Goal: Transaction & Acquisition: Purchase product/service

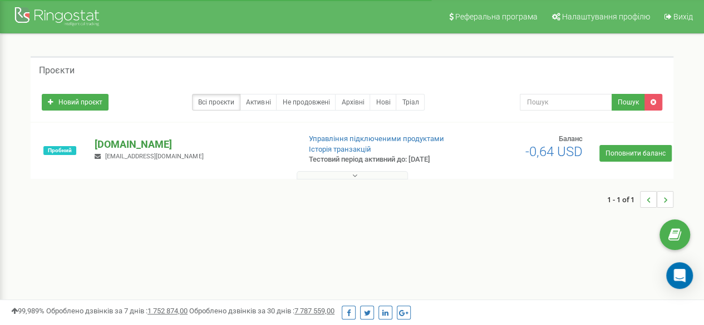
click at [128, 148] on p "[DOMAIN_NAME]" at bounding box center [193, 144] width 196 height 14
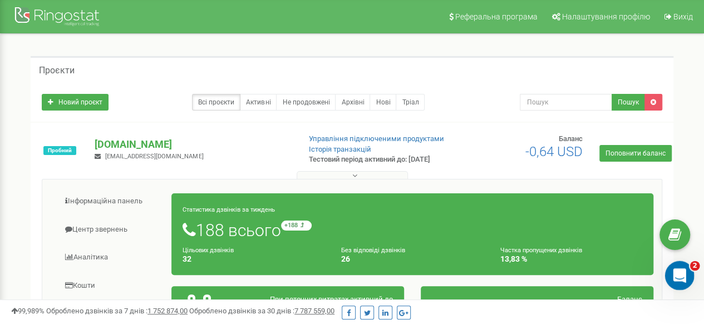
click at [683, 279] on div "Відкрити програму для спілкування Intercom" at bounding box center [677, 274] width 37 height 37
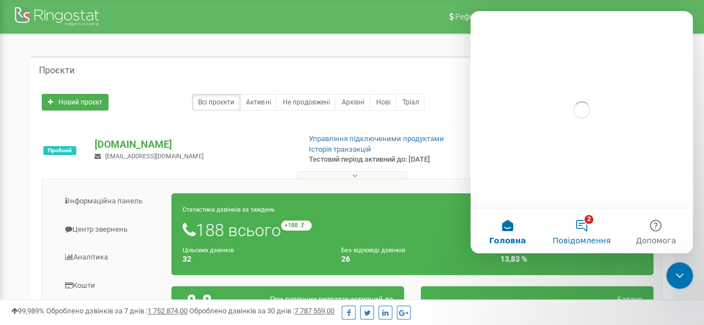
click at [591, 232] on button "2 Повідомлення" at bounding box center [581, 231] width 74 height 45
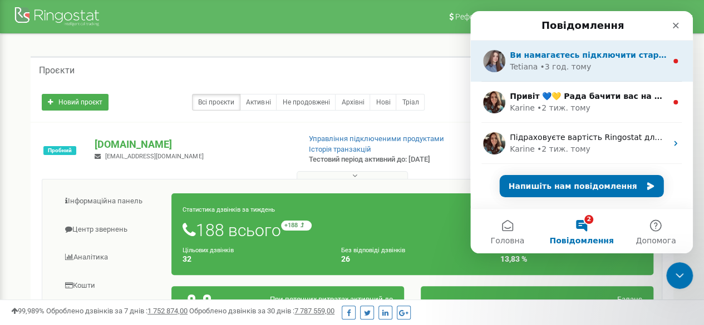
click at [612, 64] on div "Tetiana • 3 год. тому" at bounding box center [588, 67] width 157 height 12
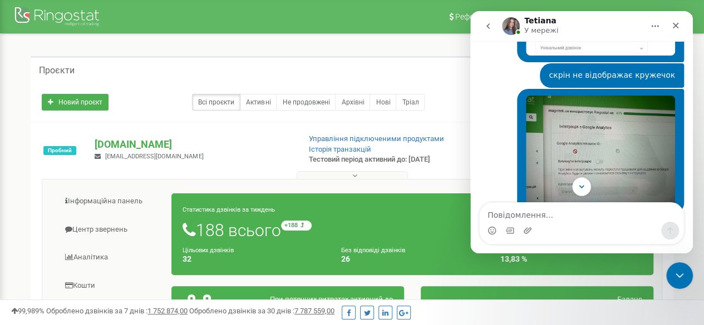
scroll to position [1247, 0]
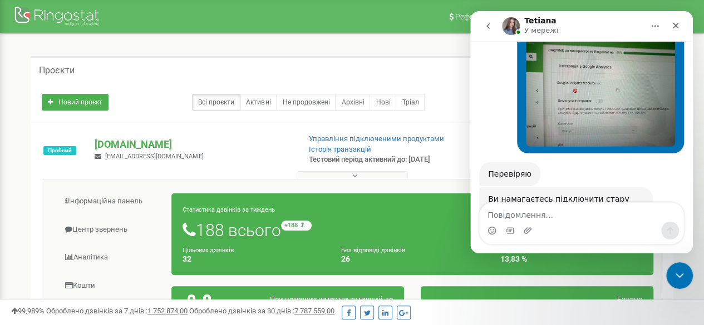
click at [637, 194] on div "Ви намагаєтесь підключити стару інтеграцію з ГА, оберіть будь ласка ось цю для …" at bounding box center [566, 210] width 156 height 33
click at [578, 261] on div "Ось тут інструкція з підключення інтеграції , якщо потрібна буде моя допомога ,…" at bounding box center [566, 277] width 156 height 33
click at [562, 230] on div "Месенджер Intercom" at bounding box center [581, 231] width 204 height 18
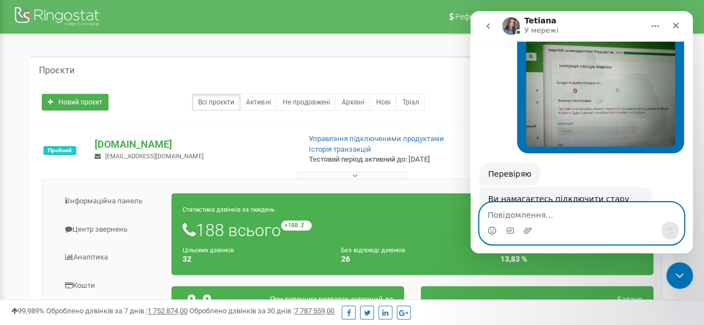
click at [565, 218] on textarea "Повідомлення..." at bounding box center [581, 212] width 204 height 19
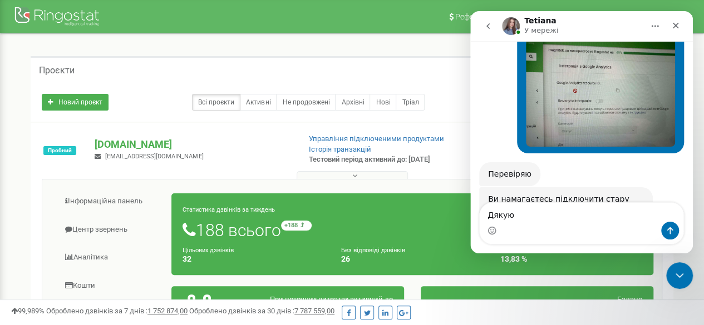
click at [508, 261] on link "тут" at bounding box center [510, 265] width 14 height 9
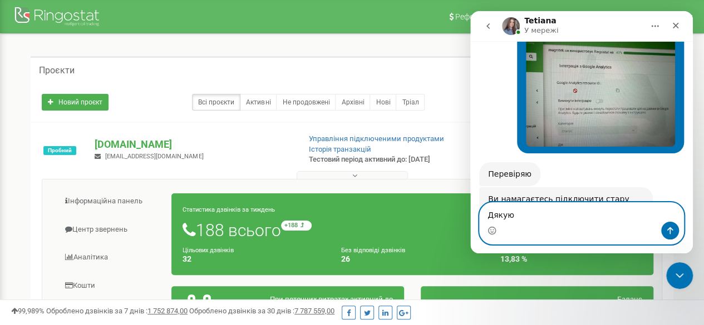
click at [523, 216] on textarea "Дякую" at bounding box center [581, 212] width 204 height 19
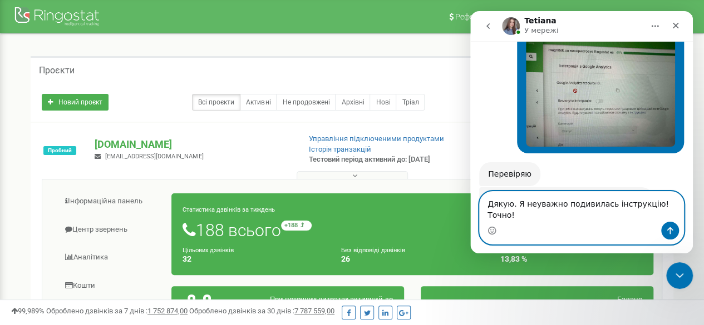
type textarea "Дякую. Я неуважно подивилась інструкцію! Точно!"
click at [665, 235] on button "Надіслати повідомлення…" at bounding box center [670, 231] width 18 height 18
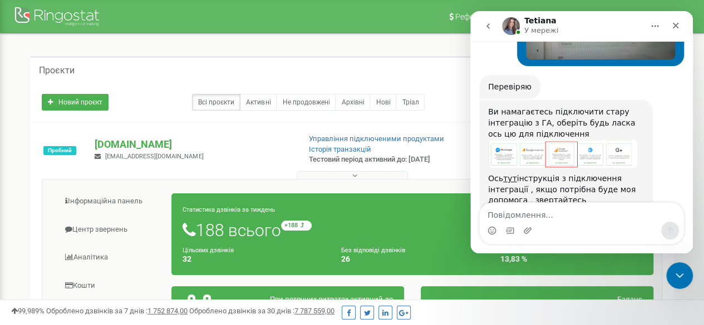
scroll to position [1335, 0]
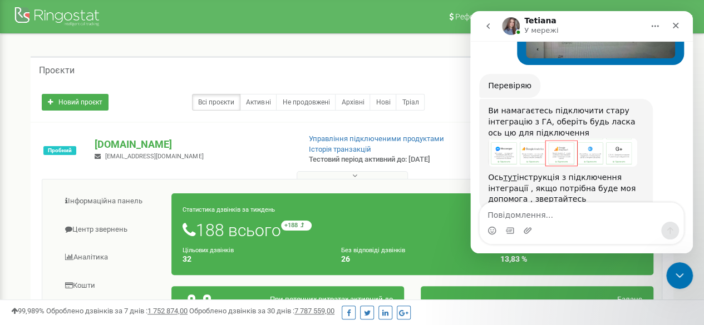
drag, startPoint x: 380, startPoint y: 51, endPoint x: 408, endPoint y: 82, distance: 41.8
click at [380, 51] on div "Проєкти Новий проєкт Всі проєкти Активні Не продовжені Архівні Нові Тріал Пошук" at bounding box center [351, 323] width 687 height 579
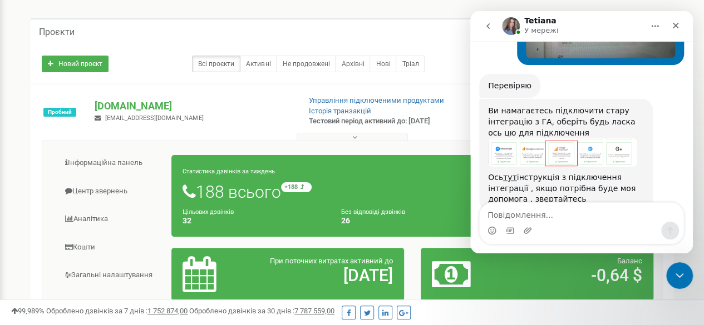
scroll to position [56, 0]
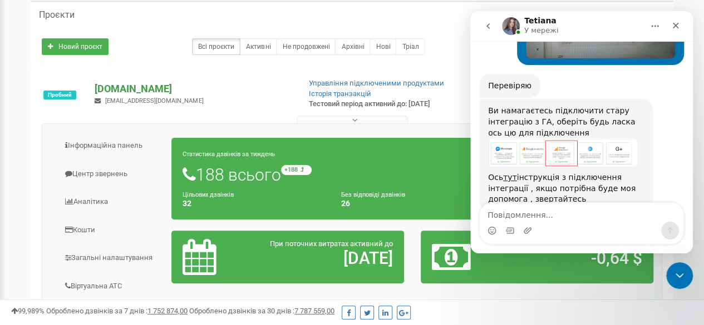
click at [125, 88] on p "[DOMAIN_NAME]" at bounding box center [193, 89] width 196 height 14
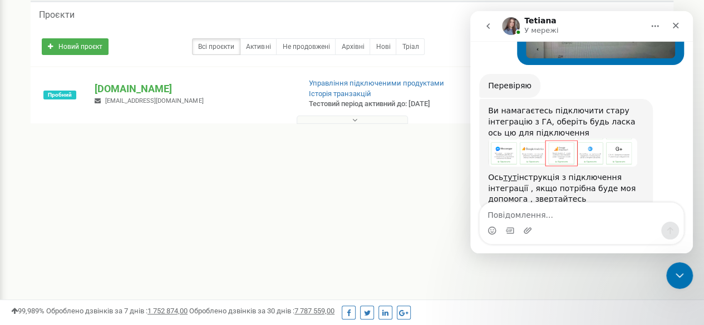
drag, startPoint x: 139, startPoint y: 87, endPoint x: 125, endPoint y: 104, distance: 21.7
click at [139, 87] on p "[DOMAIN_NAME]" at bounding box center [193, 89] width 196 height 14
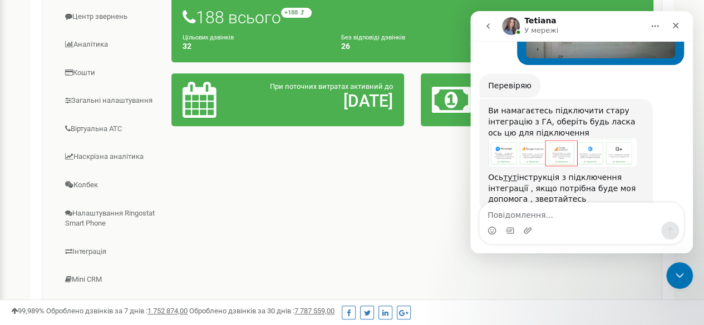
scroll to position [278, 0]
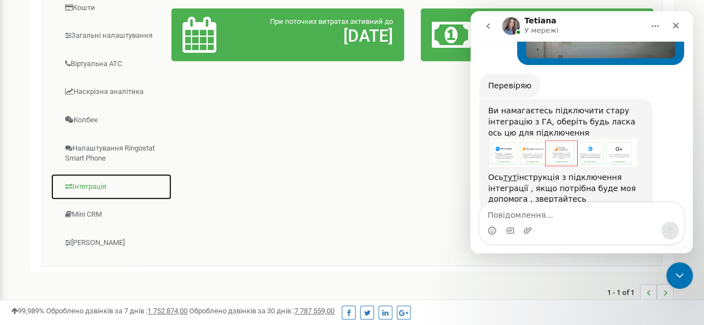
click at [95, 186] on link "Інтеграція" at bounding box center [111, 187] width 121 height 27
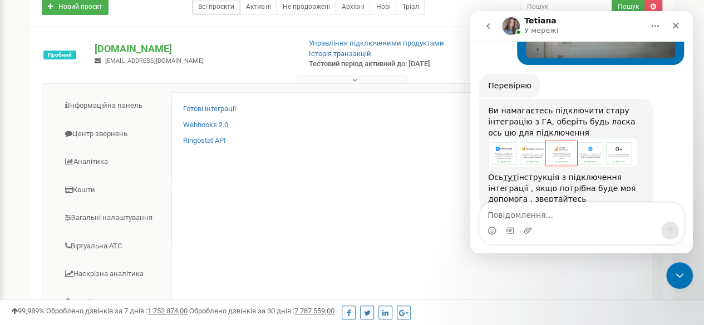
scroll to position [56, 0]
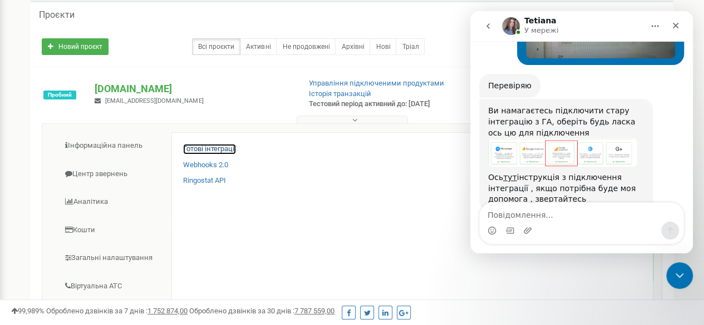
click at [213, 145] on link "Готові інтеграції" at bounding box center [209, 149] width 53 height 11
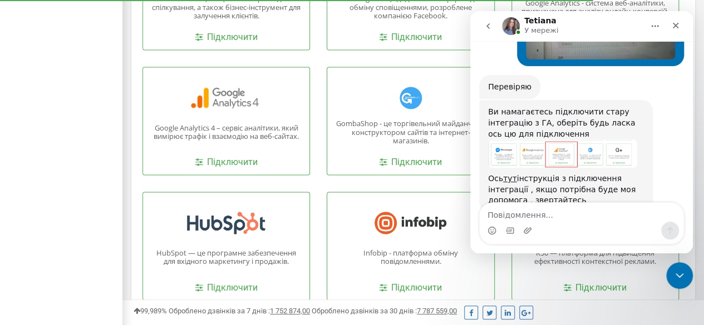
scroll to position [834, 0]
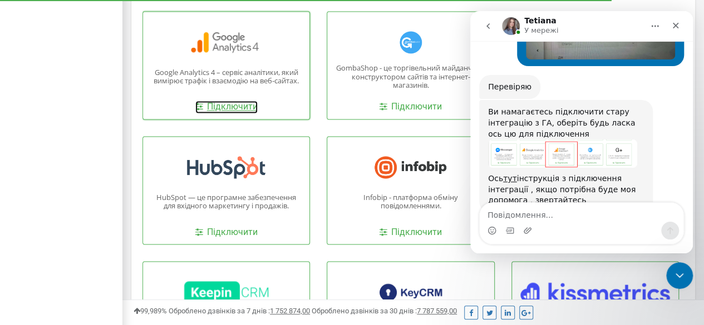
click at [236, 103] on link "Підключити" at bounding box center [226, 107] width 62 height 13
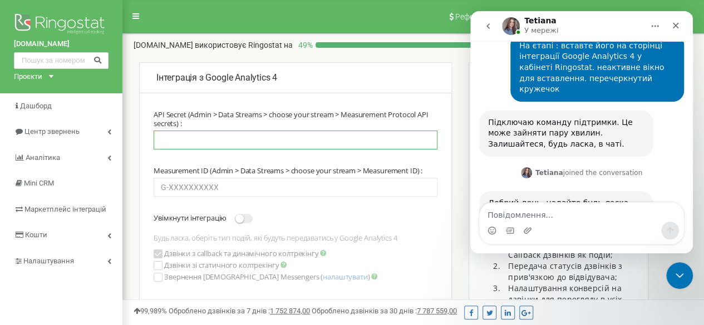
click at [195, 134] on input "text" at bounding box center [296, 140] width 284 height 19
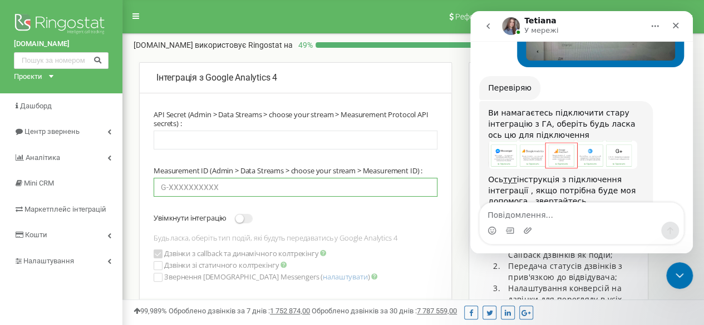
scroll to position [1335, 0]
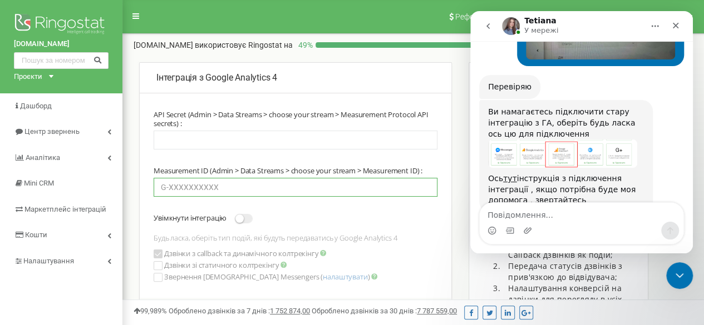
click at [206, 187] on input "text" at bounding box center [296, 187] width 284 height 19
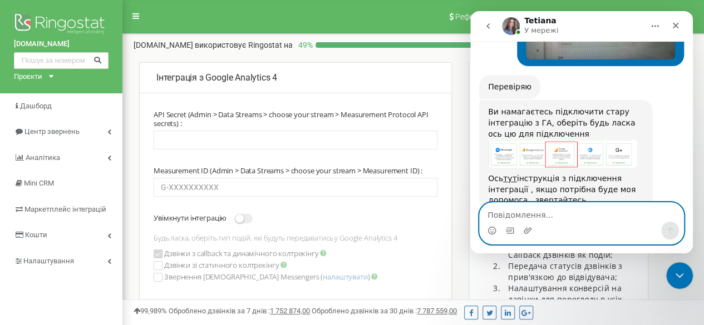
drag, startPoint x: 556, startPoint y: 221, endPoint x: 544, endPoint y: 206, distance: 19.4
click at [557, 221] on textarea "Повідомлення..." at bounding box center [581, 212] width 204 height 19
type textarea "поки що ні, дякую"
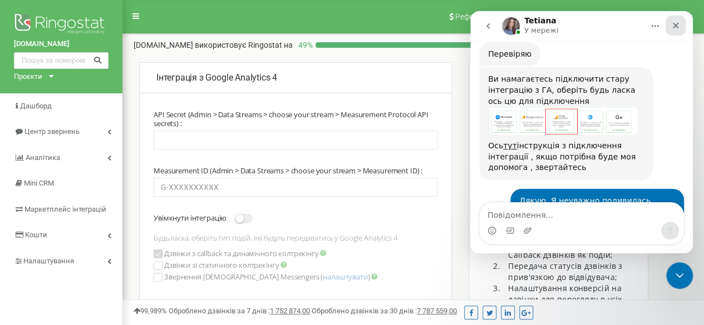
click at [674, 26] on icon "Закрити" at bounding box center [675, 25] width 9 height 9
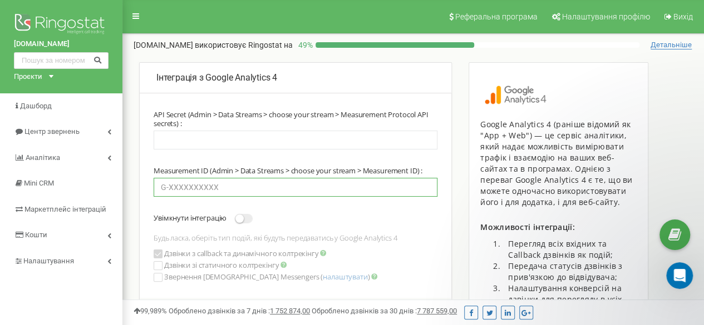
click at [220, 186] on input "text" at bounding box center [296, 187] width 284 height 19
paste input "G-VLKPCH263R"
type input "G-VLKPCH263R"
click at [247, 220] on span at bounding box center [244, 218] width 18 height 9
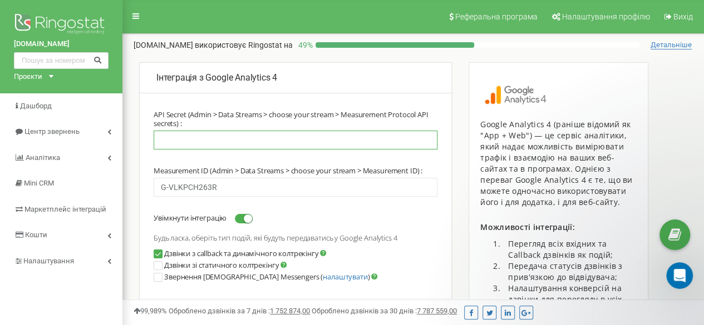
click at [249, 139] on input "text" at bounding box center [296, 140] width 284 height 19
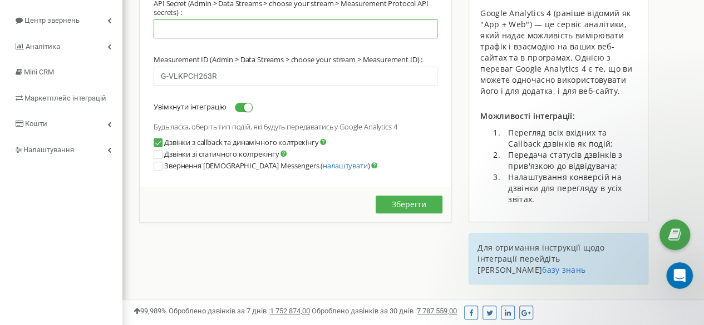
scroll to position [0, 0]
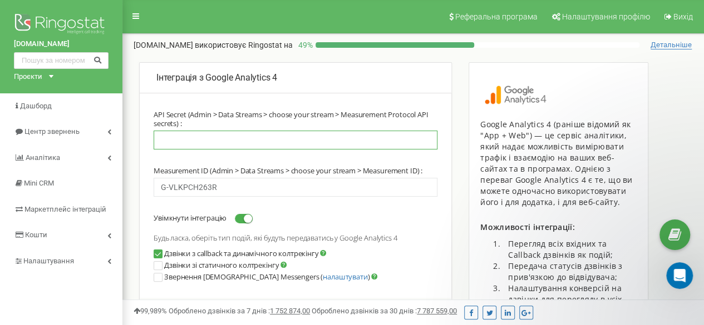
click at [245, 137] on input "text" at bounding box center [296, 140] width 284 height 19
click at [224, 132] on input "text" at bounding box center [296, 140] width 284 height 19
paste input "uwr-cfK3QQGrx16qvEuUQg"
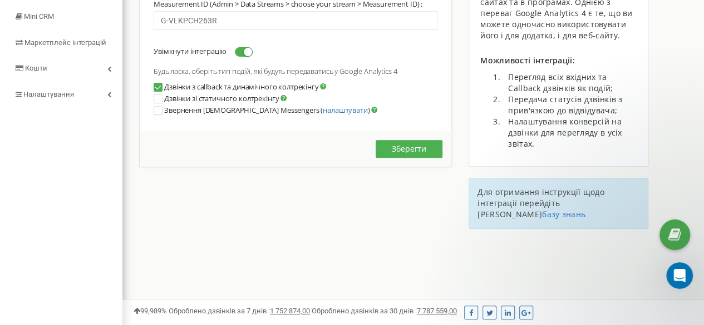
scroll to position [56, 0]
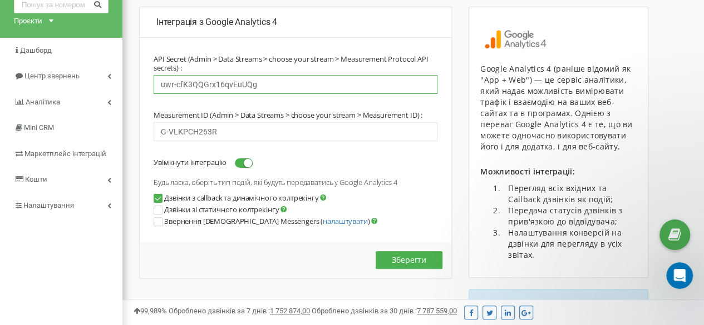
type input "uwr-cfK3QQGrx16qvEuUQg"
click at [406, 268] on button "Зберегти" at bounding box center [408, 260] width 67 height 18
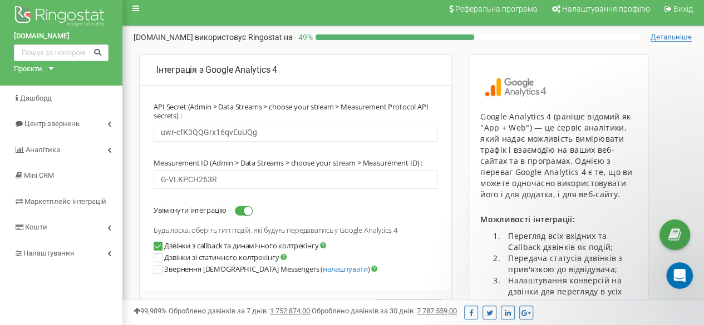
scroll to position [63, 0]
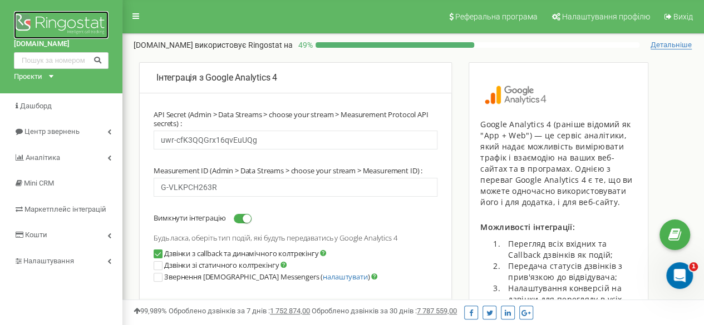
click at [48, 22] on img at bounding box center [61, 25] width 95 height 28
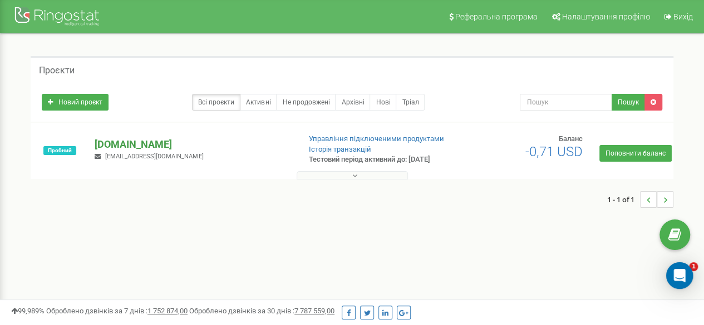
click at [125, 142] on p "[DOMAIN_NAME]" at bounding box center [193, 144] width 196 height 14
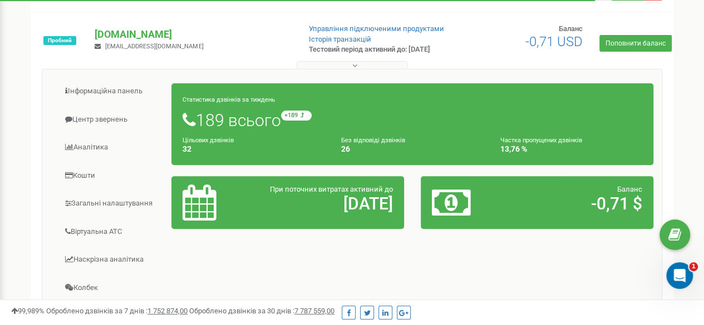
scroll to position [56, 0]
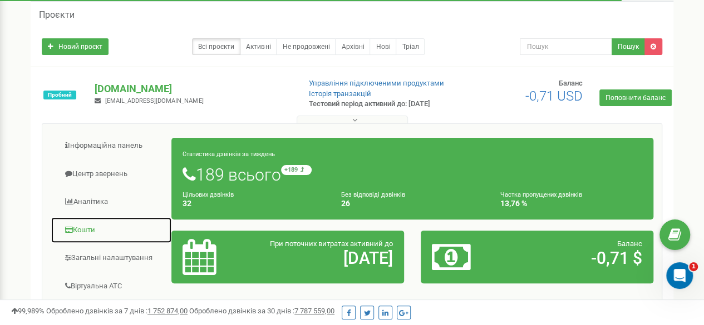
click at [89, 232] on link "Кошти" at bounding box center [111, 230] width 121 height 27
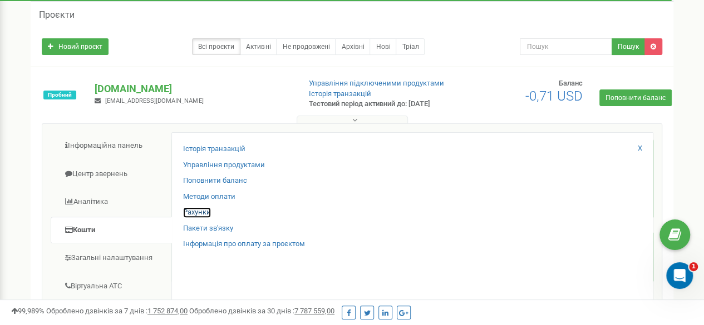
click at [201, 211] on link "Рахунки" at bounding box center [197, 212] width 28 height 11
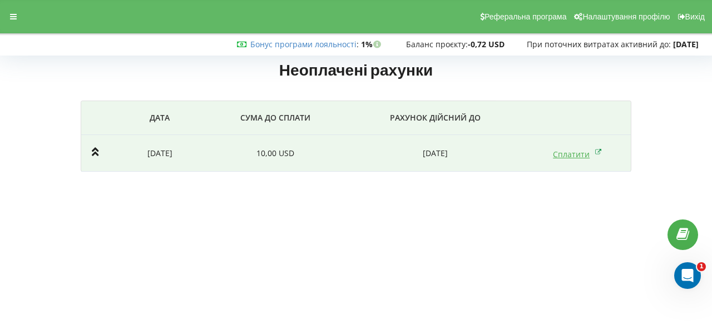
click at [584, 157] on link "Сплатити" at bounding box center [577, 154] width 49 height 11
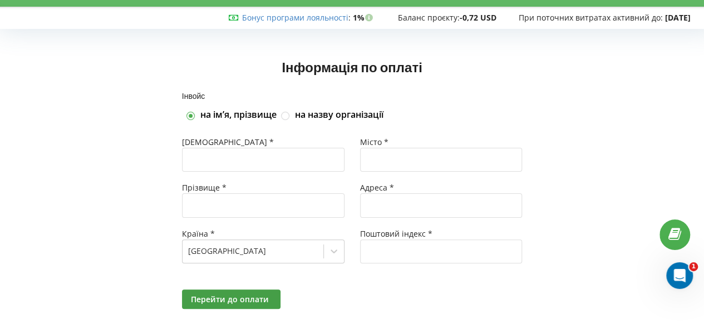
scroll to position [49, 0]
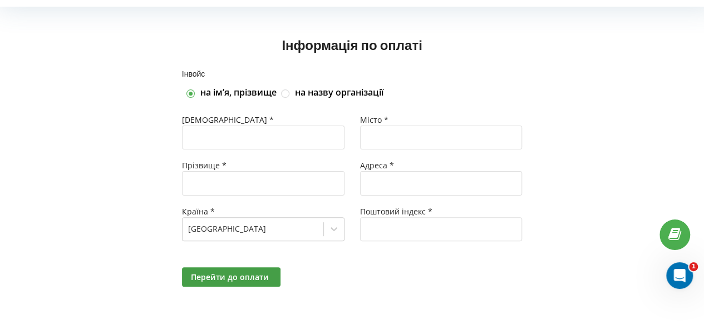
click at [327, 96] on label "на назву організації" at bounding box center [339, 93] width 88 height 12
click at [290, 96] on input "на назву організації" at bounding box center [285, 93] width 9 height 9
checkbox input "true"
checkbox input "false"
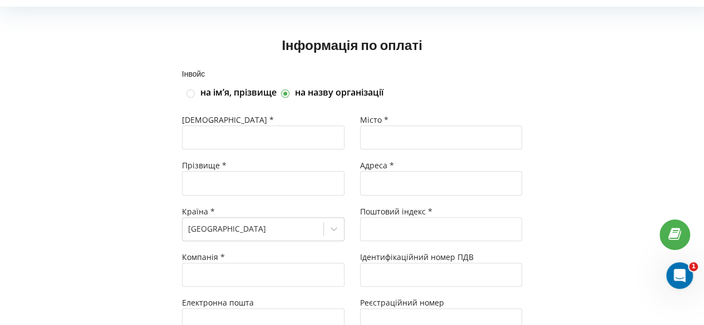
type input "+380"
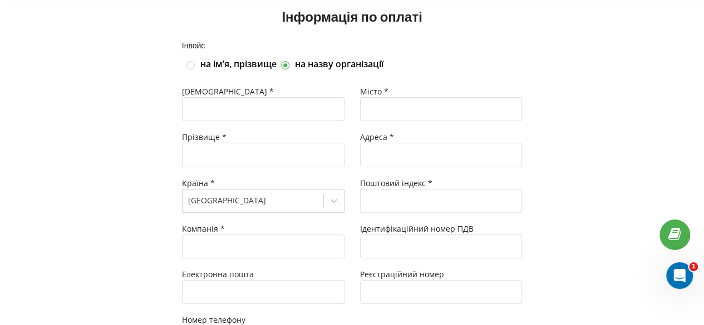
scroll to position [129, 0]
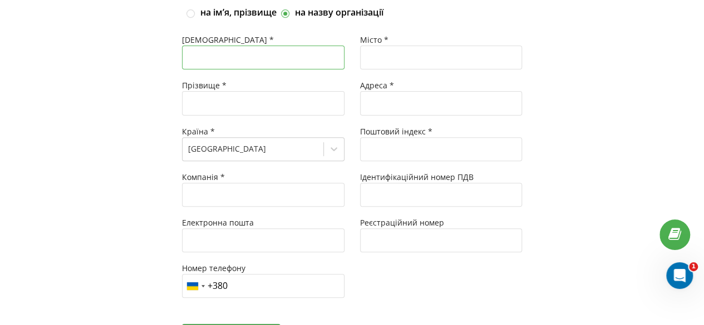
click at [236, 64] on input "text" at bounding box center [263, 58] width 162 height 24
click at [406, 56] on input "text" at bounding box center [441, 58] width 162 height 24
click at [270, 58] on input "text" at bounding box center [263, 58] width 162 height 24
type input "Ірина"
drag, startPoint x: 380, startPoint y: 55, endPoint x: 380, endPoint y: 64, distance: 8.9
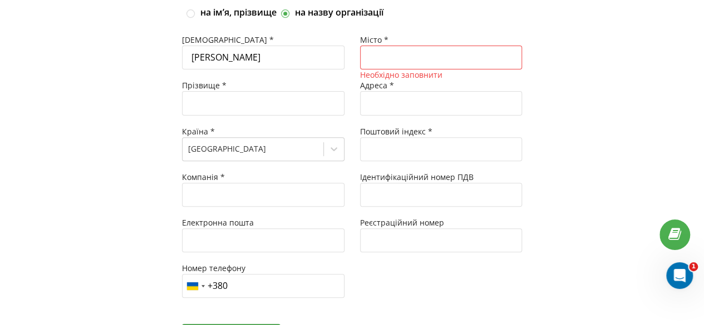
click at [379, 55] on input "text" at bounding box center [441, 58] width 162 height 24
type input "Харків"
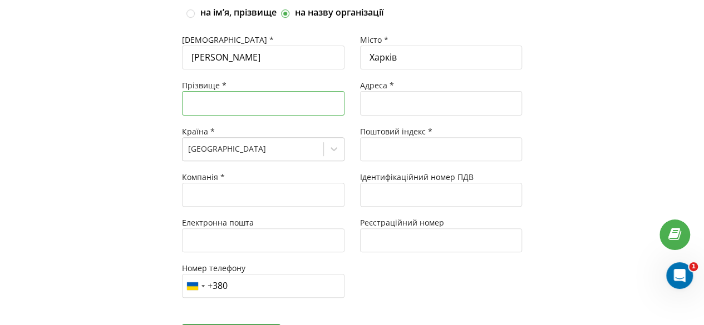
click at [298, 106] on input "text" at bounding box center [263, 103] width 162 height 24
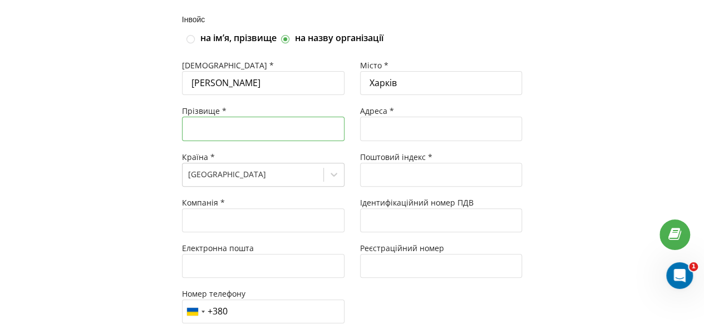
scroll to position [185, 0]
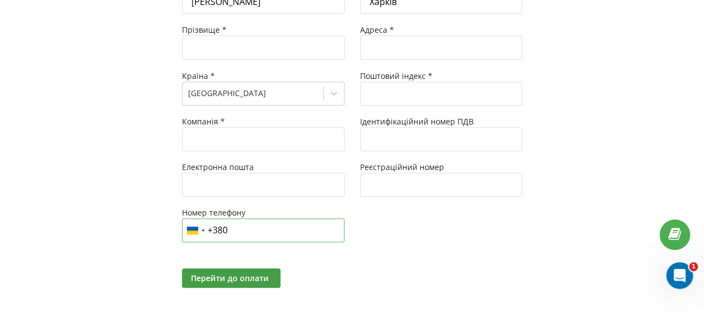
click at [251, 232] on input "+380" at bounding box center [263, 231] width 162 height 24
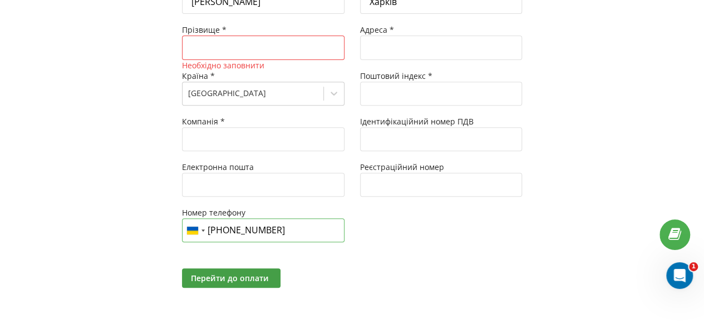
type input "+380 93 778 8309"
click at [486, 256] on div "Імʼя * Ірина Прізвище * Необхідно заповнити Країна * Ukraine Компанія * Електро…" at bounding box center [352, 116] width 356 height 290
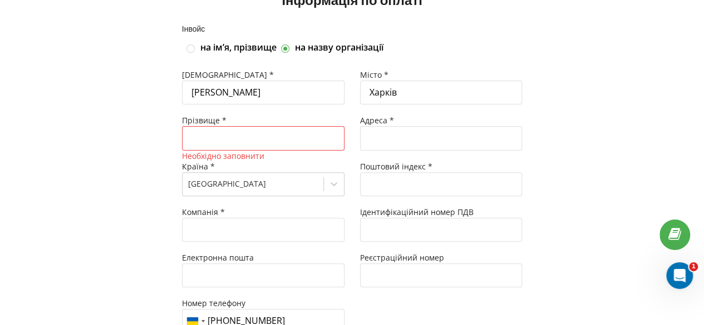
scroll to position [111, 0]
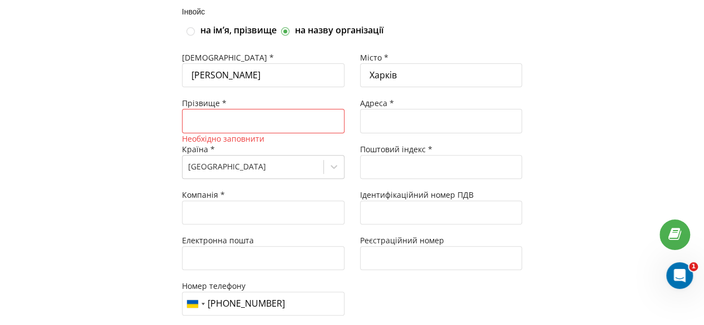
click at [210, 32] on label "на імʼя, прізвище" at bounding box center [238, 30] width 76 height 12
click at [196, 32] on input "на імʼя, прізвище" at bounding box center [190, 31] width 9 height 9
checkbox input "true"
checkbox input "false"
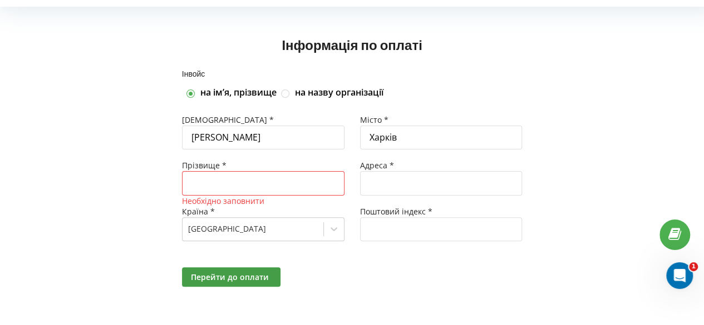
click at [290, 184] on input "text" at bounding box center [263, 183] width 162 height 24
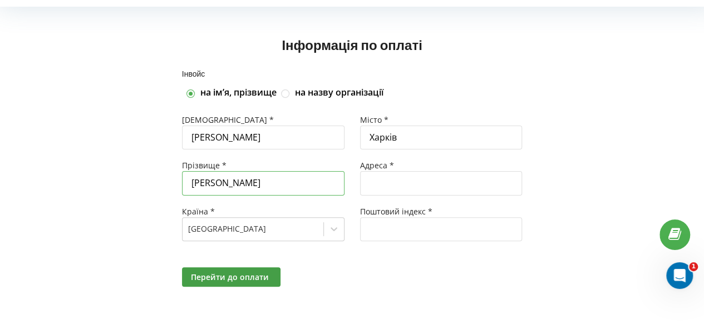
type input "[PERSON_NAME]"
click at [402, 185] on input "text" at bounding box center [441, 183] width 162 height 24
click at [404, 226] on input "text" at bounding box center [441, 229] width 162 height 24
click at [427, 172] on input "text" at bounding box center [441, 183] width 162 height 24
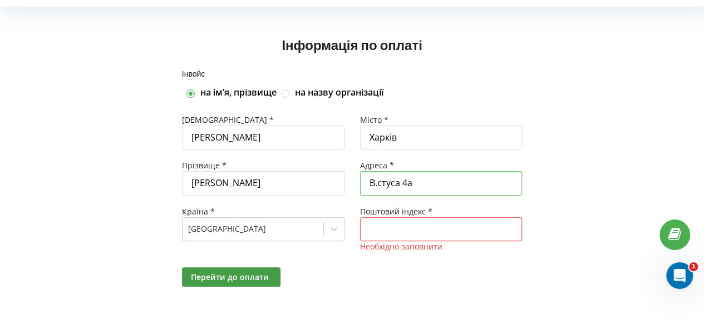
type input "В.стуса 4а"
click at [451, 217] on input "text" at bounding box center [441, 229] width 162 height 24
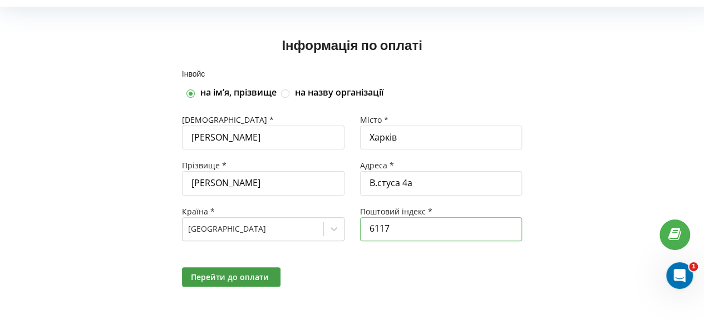
click at [384, 231] on input "6117" at bounding box center [441, 229] width 162 height 24
type input "61117"
click at [516, 246] on div at bounding box center [441, 246] width 162 height 11
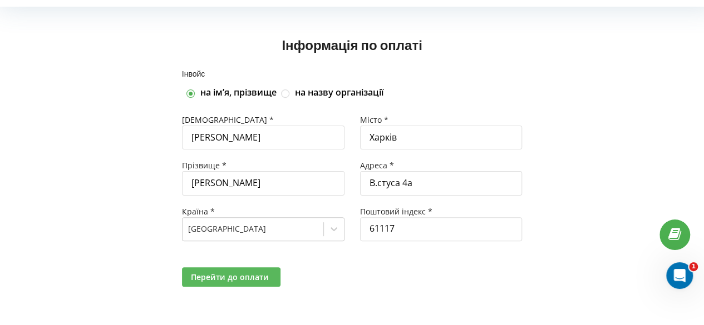
click at [246, 279] on span "Перейти до оплати" at bounding box center [230, 277] width 78 height 11
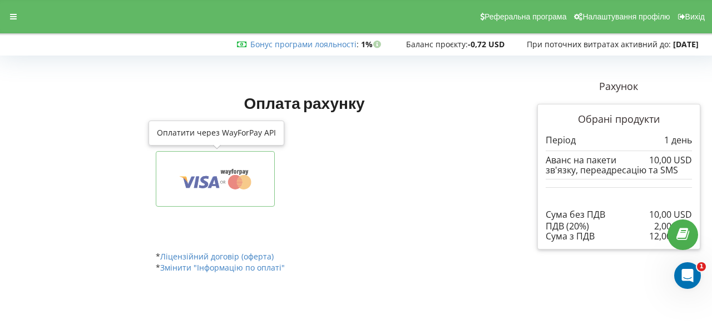
click at [202, 180] on icon at bounding box center [204, 182] width 10 height 12
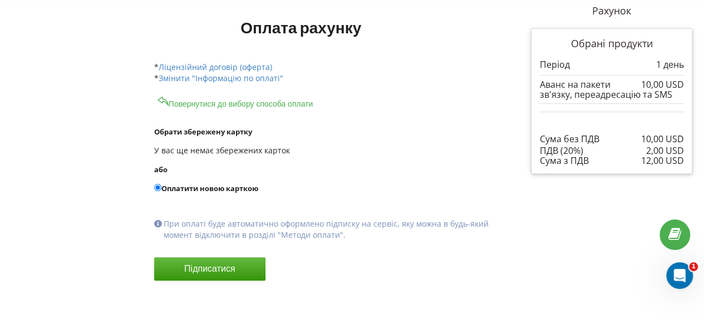
scroll to position [76, 0]
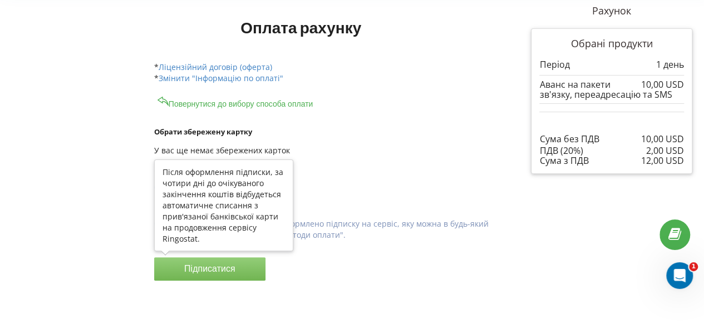
click at [237, 269] on button "Підписатися" at bounding box center [209, 269] width 111 height 23
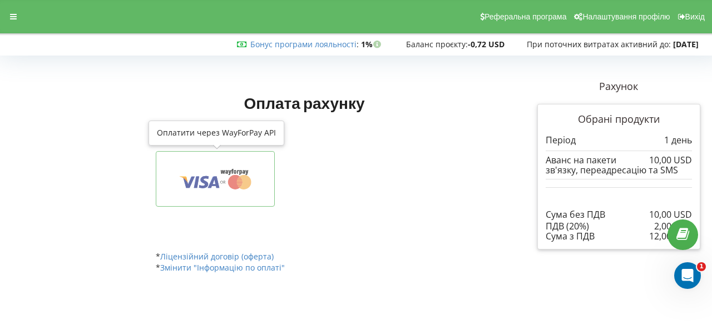
click at [235, 182] on icon at bounding box center [235, 182] width 14 height 14
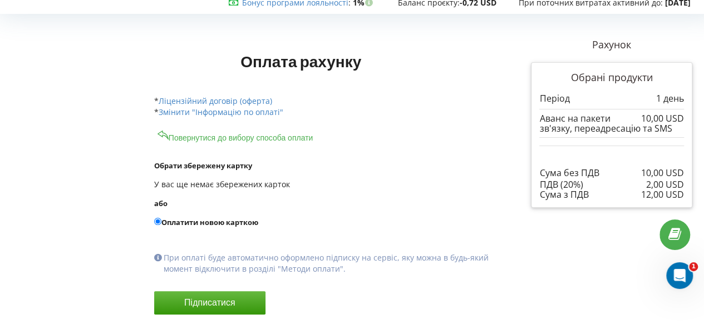
scroll to position [76, 0]
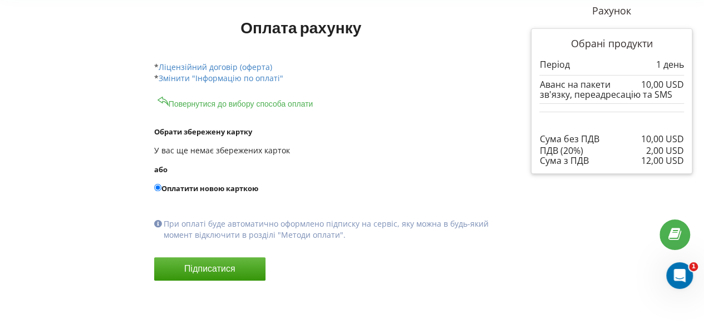
click at [284, 104] on button "Повернутися до вибору способа оплати" at bounding box center [235, 102] width 162 height 14
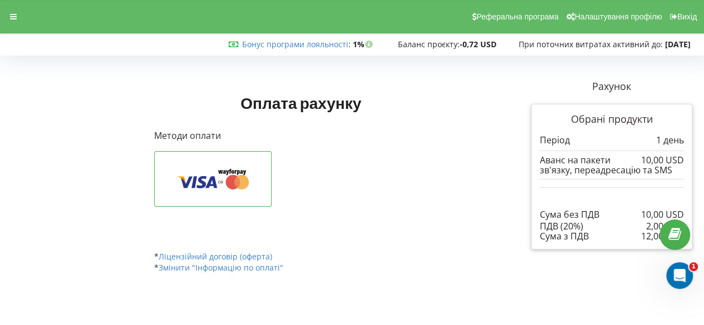
scroll to position [0, 0]
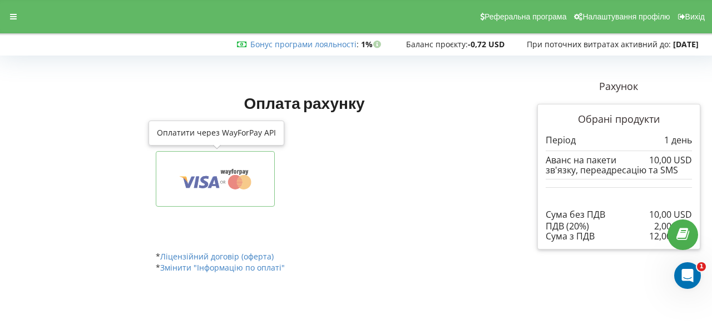
click at [195, 185] on icon at bounding box center [196, 182] width 5 height 12
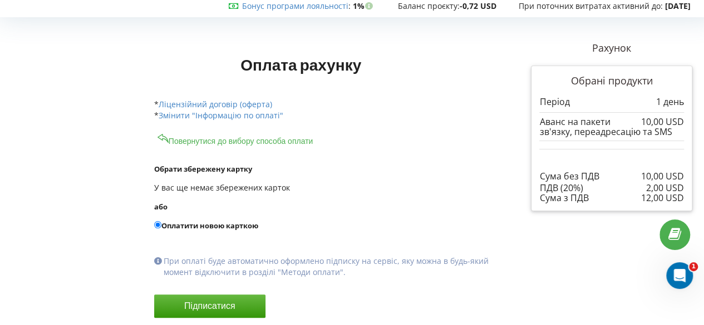
scroll to position [76, 0]
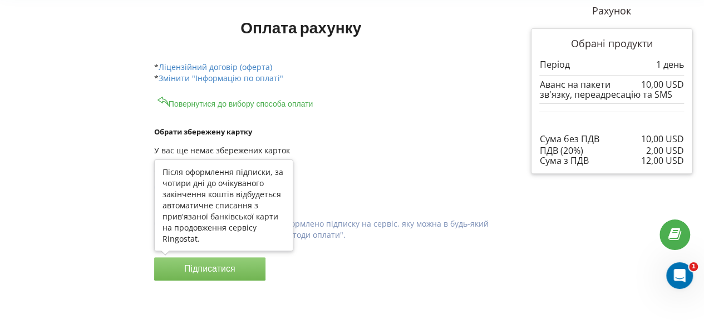
click at [241, 269] on button "Підписатися" at bounding box center [209, 269] width 111 height 23
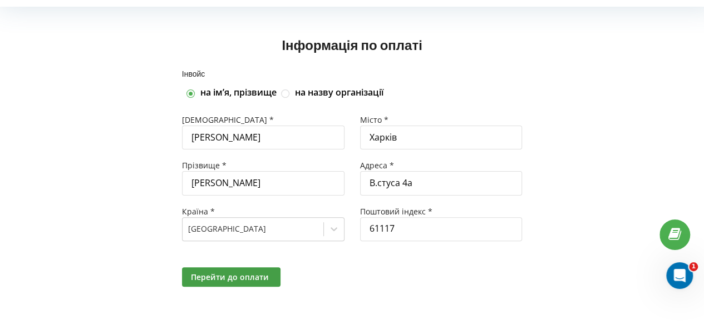
scroll to position [1, 0]
drag, startPoint x: 254, startPoint y: 275, endPoint x: 255, endPoint y: 281, distance: 6.2
click at [254, 275] on span "Перейти до оплати" at bounding box center [230, 277] width 78 height 11
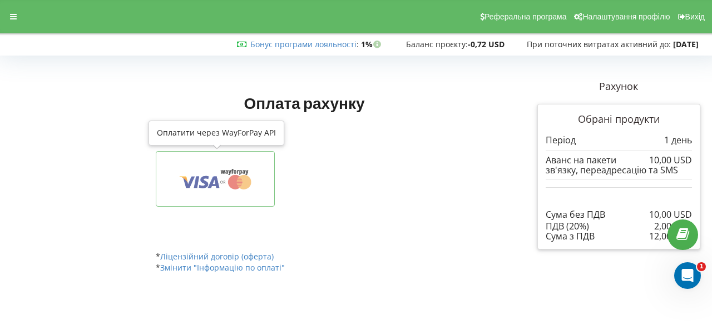
click at [190, 180] on icon at bounding box center [189, 183] width 12 height 12
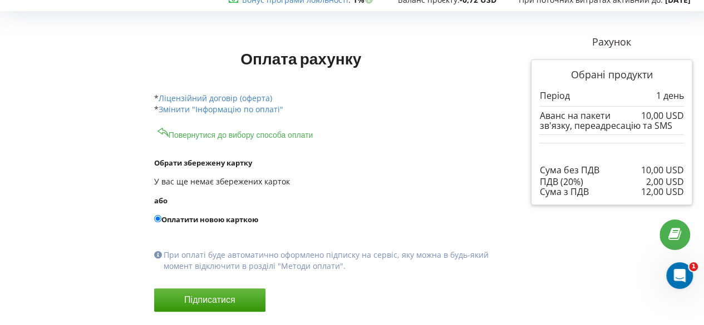
scroll to position [76, 0]
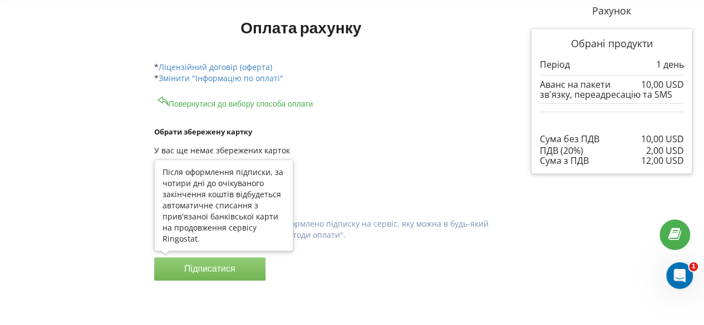
click at [206, 270] on button "Підписатися" at bounding box center [209, 269] width 111 height 23
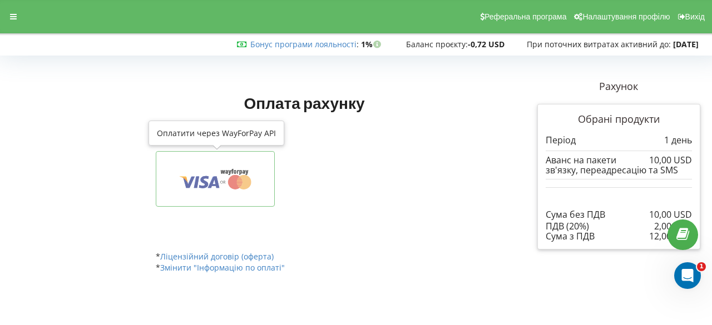
click at [170, 173] on button at bounding box center [215, 179] width 119 height 56
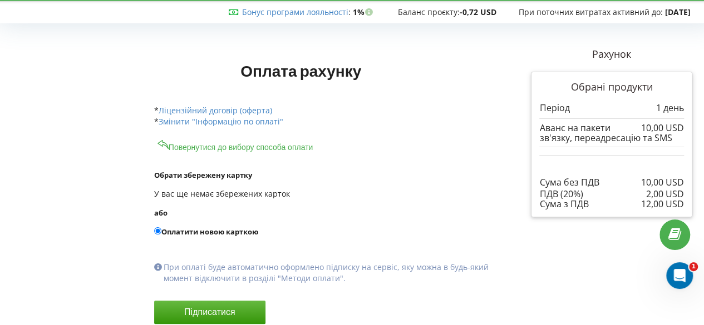
scroll to position [76, 0]
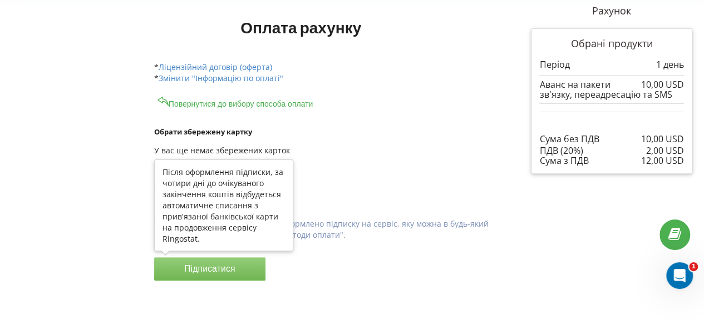
click at [223, 269] on button "Підписатися" at bounding box center [209, 269] width 111 height 23
